Goal: Find specific page/section: Find specific page/section

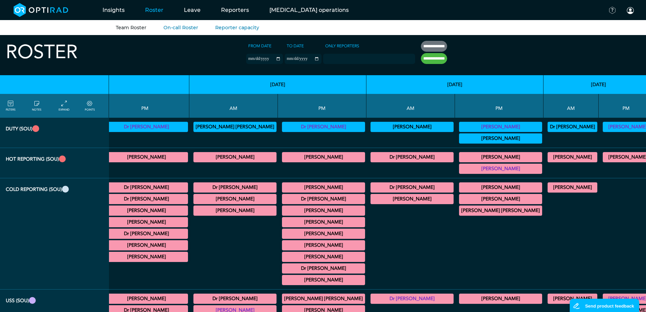
scroll to position [0, 299]
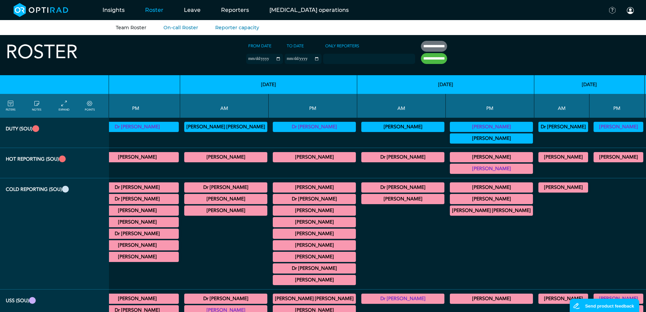
click at [91, 106] on icon at bounding box center [89, 103] width 5 height 7
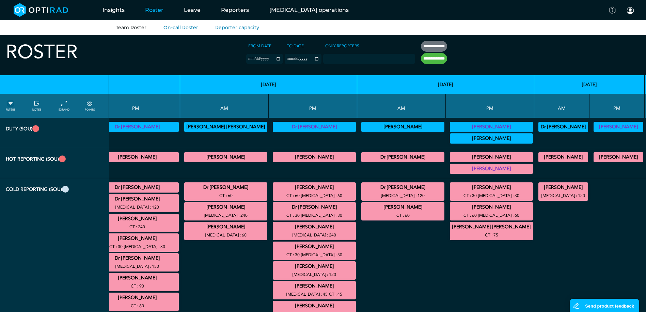
click at [451, 236] on div "CT : 75" at bounding box center [491, 235] width 81 height 8
